Goal: Task Accomplishment & Management: Complete application form

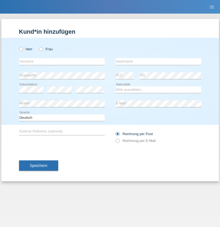
radio input "true"
click at [62, 61] on input "text" at bounding box center [62, 61] width 86 height 7
type input "Jesaja"
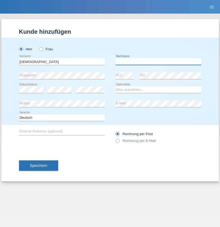
click at [158, 61] on input "text" at bounding box center [158, 61] width 86 height 7
type input "Wälchli"
select select "CH"
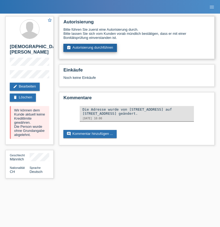
click at [90, 48] on link "assignment_turned_in Autorisierung durchführen" at bounding box center [89, 48] width 53 height 8
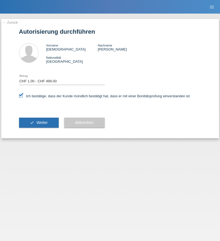
select select "1"
click at [39, 122] on span "Weiter" at bounding box center [41, 122] width 11 height 4
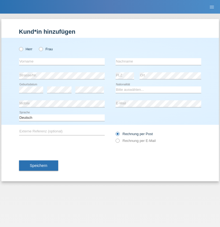
radio input "true"
click at [62, 61] on input "text" at bounding box center [62, 61] width 86 height 7
type input "[PERSON_NAME]"
click at [158, 61] on input "text" at bounding box center [158, 61] width 86 height 7
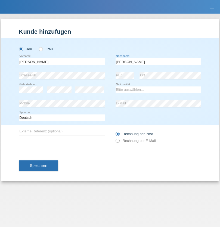
type input "Martin"
select select "CH"
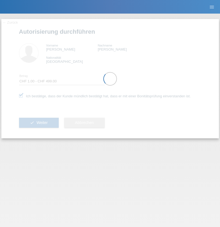
select select "1"
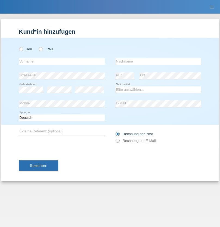
radio input "true"
click at [62, 61] on input "text" at bounding box center [62, 61] width 86 height 7
type input "David"
click at [158, 61] on input "text" at bounding box center [158, 61] width 86 height 7
type input "Nydegger"
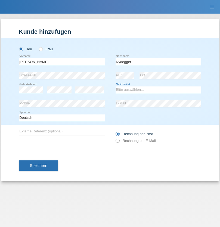
select select "CH"
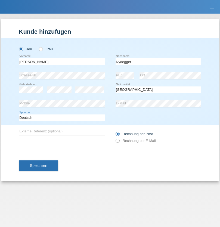
select select "en"
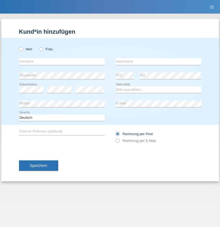
radio input "true"
click at [62, 61] on input "text" at bounding box center [62, 61] width 86 height 7
type input "[PERSON_NAME]"
click at [158, 61] on input "text" at bounding box center [158, 61] width 86 height 7
type input "Nydegger"
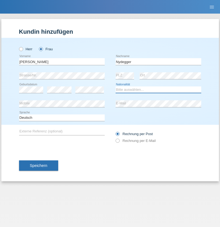
select select "CH"
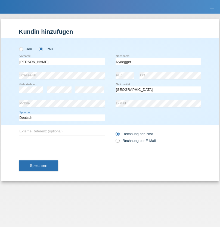
select select "en"
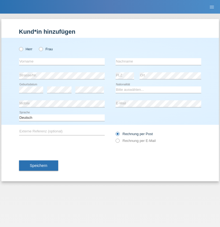
radio input "true"
click at [62, 61] on input "text" at bounding box center [62, 61] width 86 height 7
type input "Goekhan"
click at [158, 61] on input "text" at bounding box center [158, 61] width 86 height 7
type input "Akarsu"
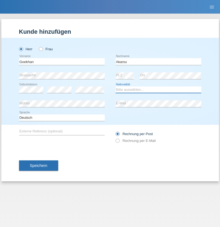
select select "AT"
select select "C"
select select "01"
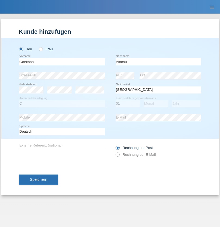
select select "05"
select select "2021"
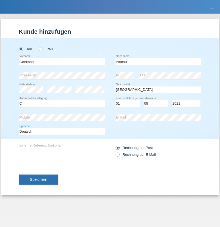
select select "en"
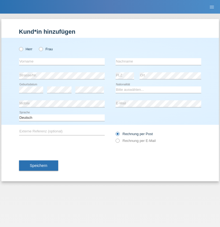
radio input "true"
click at [62, 61] on input "text" at bounding box center [62, 61] width 86 height 7
type input "Daniele"
click at [158, 61] on input "text" at bounding box center [158, 61] width 86 height 7
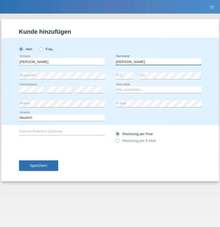
type input "Daniele"
select select "IT"
select select "C"
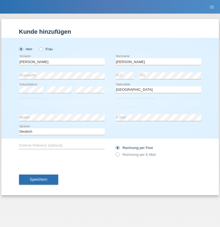
select select "22"
select select "06"
select select "1964"
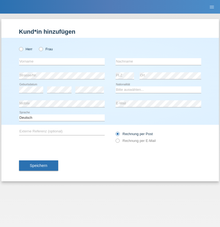
radio input "true"
click at [62, 61] on input "text" at bounding box center [62, 61] width 86 height 7
type input "Carnevale"
click at [158, 61] on input "text" at bounding box center [158, 61] width 86 height 7
type input "Alessio"
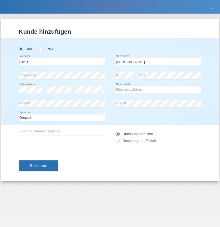
select select "IT"
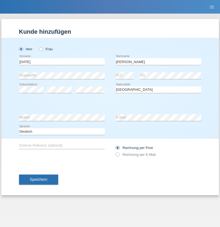
select select "C"
select select "01"
select select "05"
select select "2021"
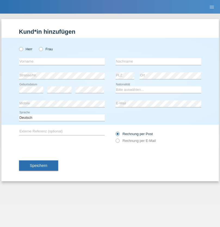
radio input "true"
click at [62, 61] on input "text" at bounding box center [62, 61] width 86 height 7
type input "Claudiu Marian"
click at [158, 61] on input "text" at bounding box center [158, 61] width 86 height 7
type input "Cislariu"
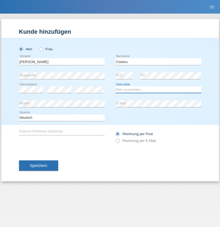
select select "CH"
radio input "true"
select select "CH"
radio input "true"
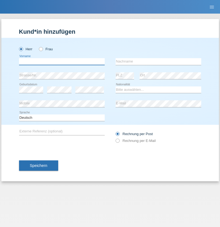
click at [62, 61] on input "text" at bounding box center [62, 61] width 86 height 7
type input "Zsolt"
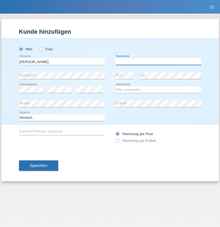
click at [158, 61] on input "text" at bounding box center [158, 61] width 86 height 7
type input "Kappelmayer"
select select "MG"
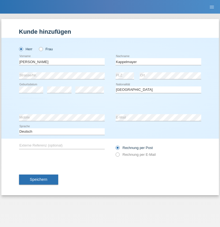
select select "C"
select select "31"
select select "08"
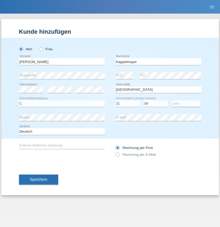
select select "2021"
select select "en"
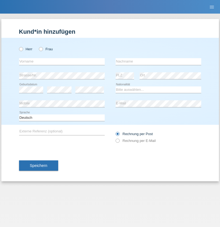
radio input "true"
click at [62, 61] on input "text" at bounding box center [62, 61] width 86 height 7
type input "firat"
click at [158, 61] on input "text" at bounding box center [158, 61] width 86 height 7
type input "kara"
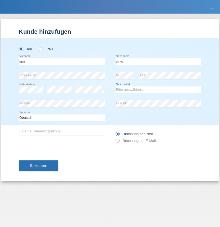
select select "CH"
radio input "true"
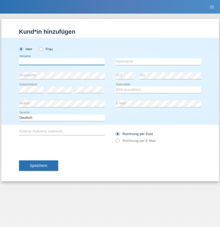
click at [62, 61] on input "text" at bounding box center [62, 61] width 86 height 7
type input "[PERSON_NAME]"
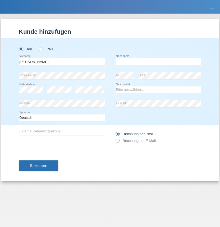
click at [158, 61] on input "text" at bounding box center [158, 61] width 86 height 7
type input "Panda nzinga"
select select "MN"
select select "C"
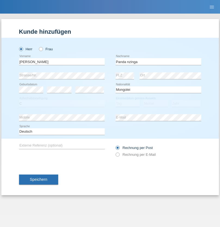
select select "28"
select select "11"
select select "2001"
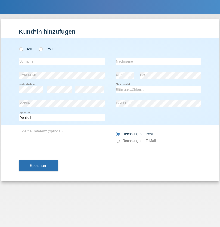
radio input "true"
select select "HU"
select select "C"
select select "30"
select select "10"
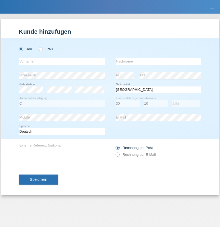
select select "2021"
